Goal: Task Accomplishment & Management: Use online tool/utility

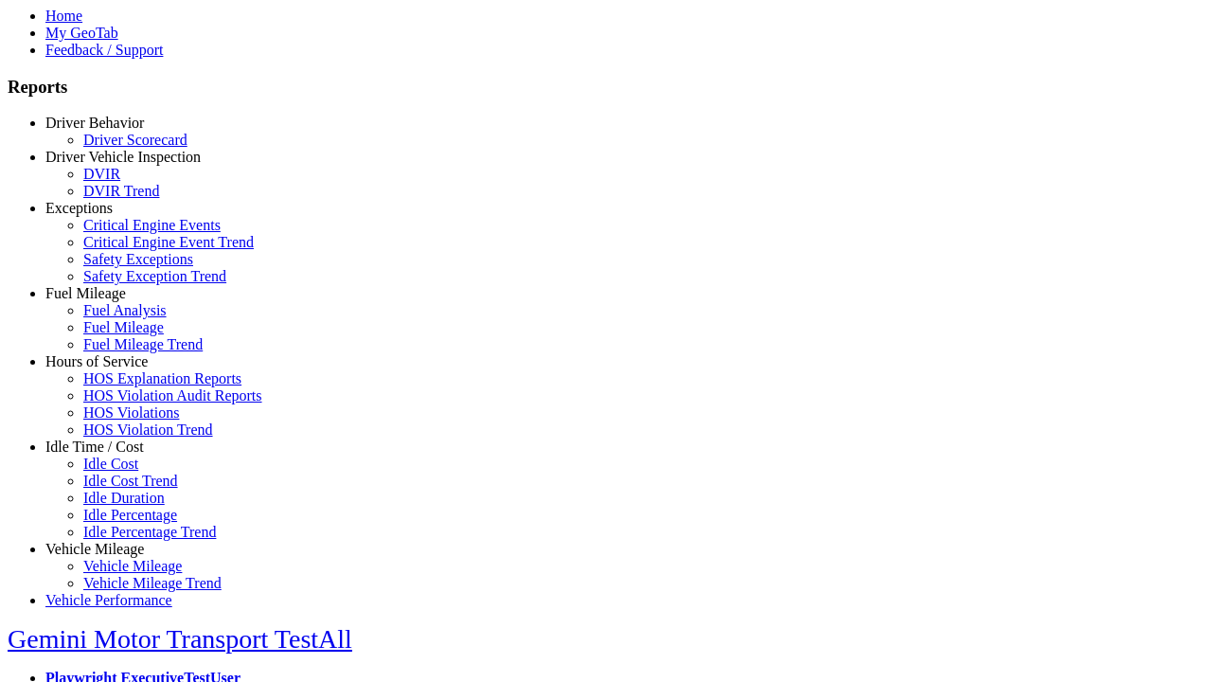
click at [109, 454] on link "Idle Time / Cost" at bounding box center [94, 446] width 98 height 16
click at [123, 471] on link "Idle Cost" at bounding box center [110, 463] width 55 height 16
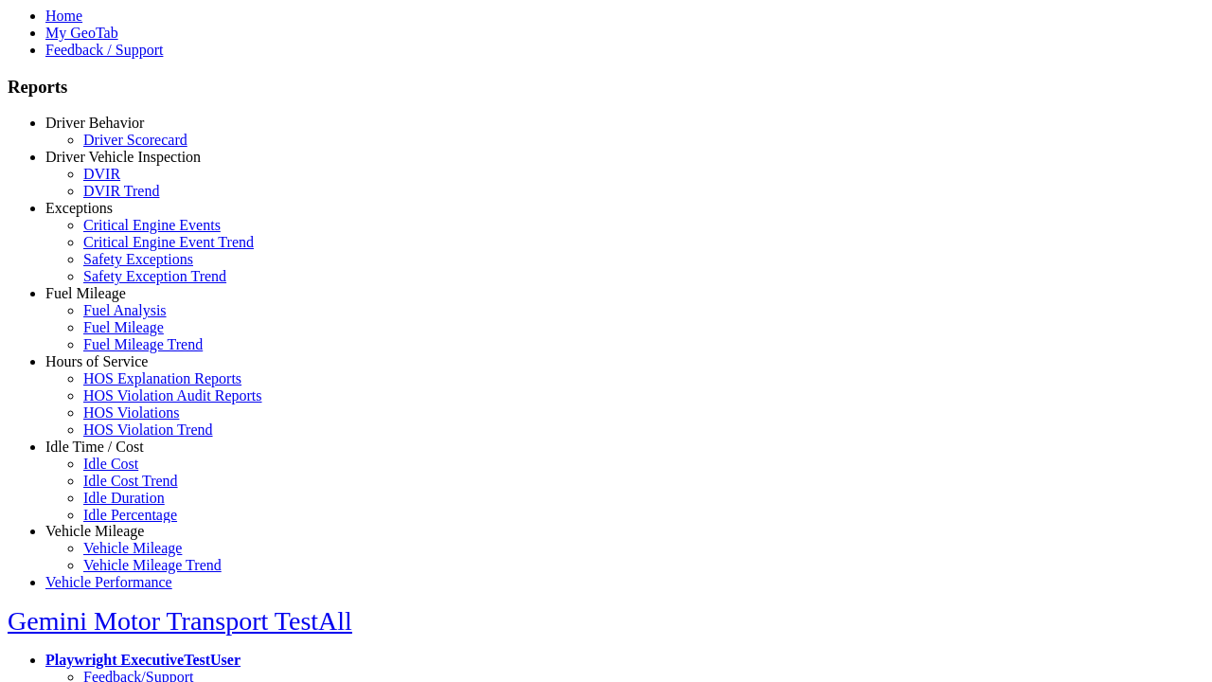
scroll to position [7, 0]
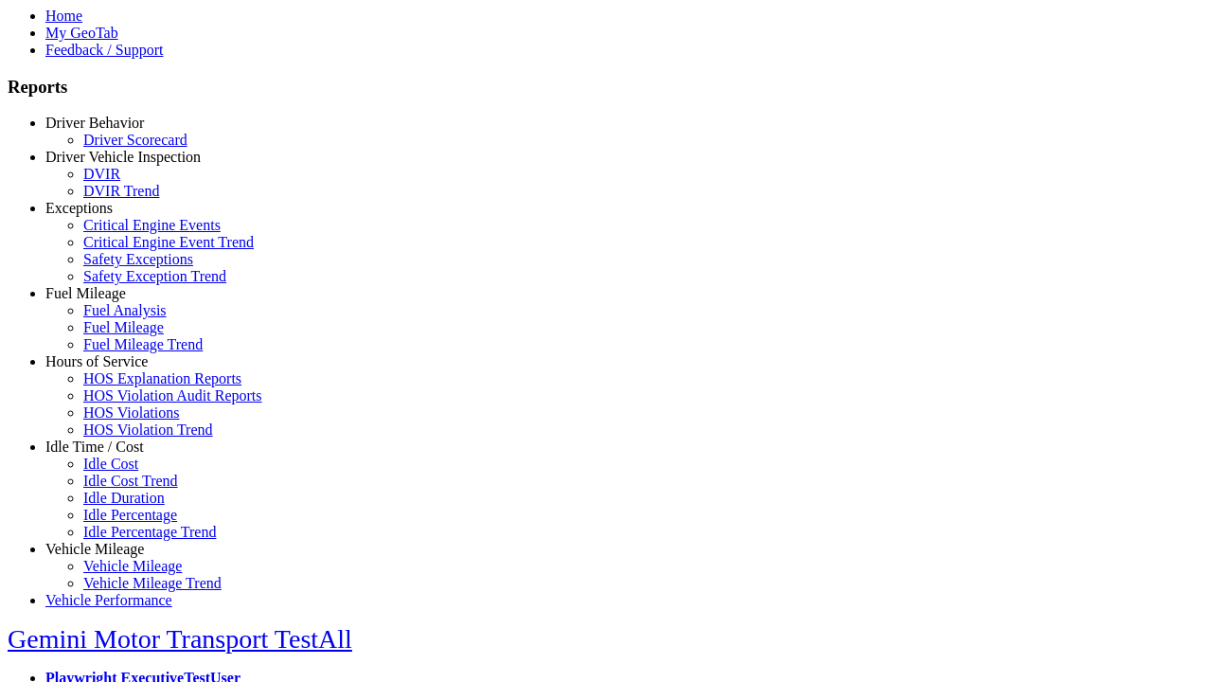
select select
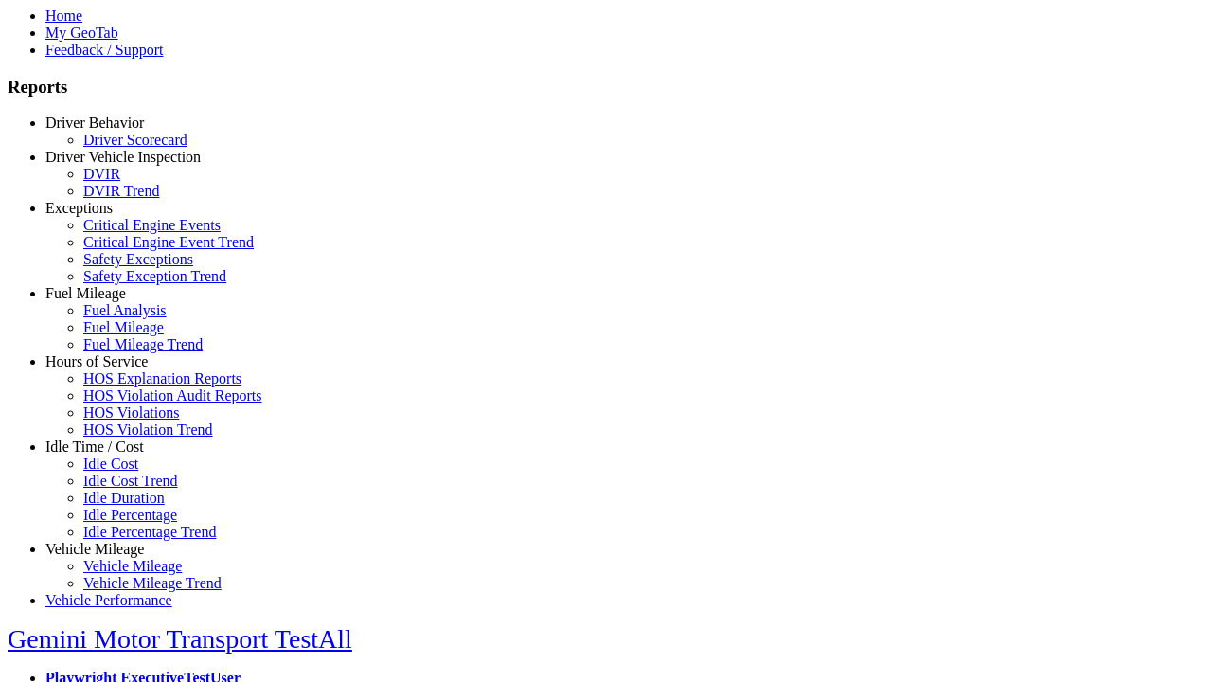
select select
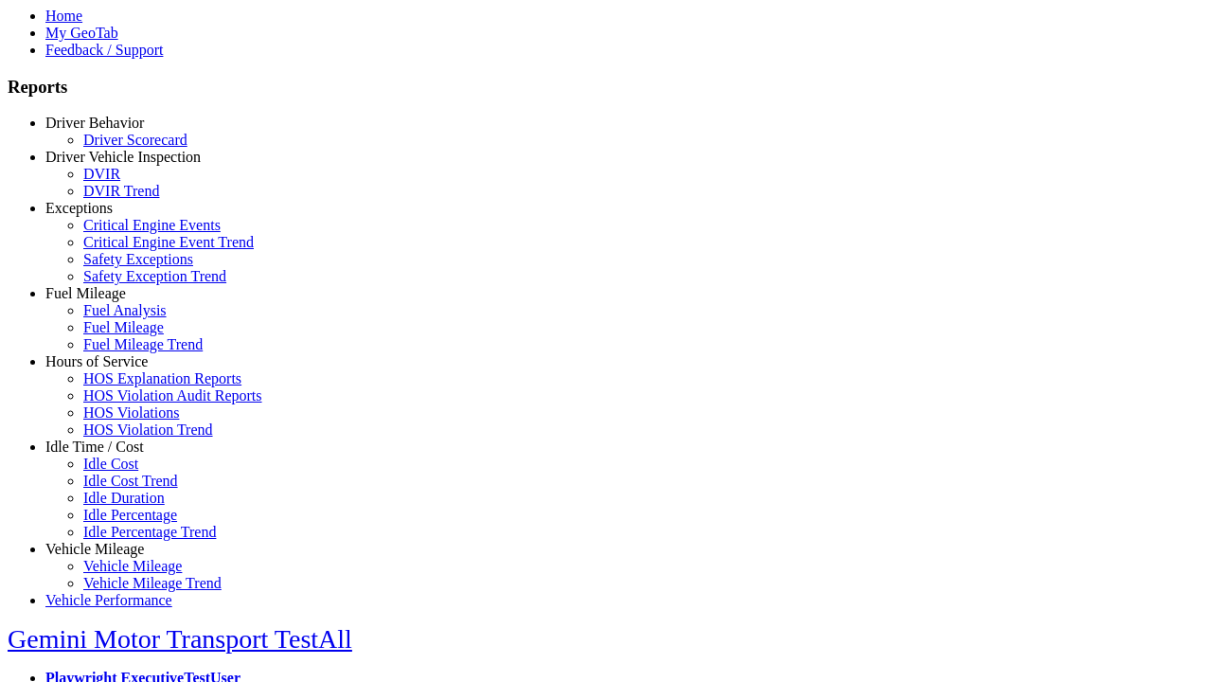
select select "**"
